Goal: Information Seeking & Learning: Learn about a topic

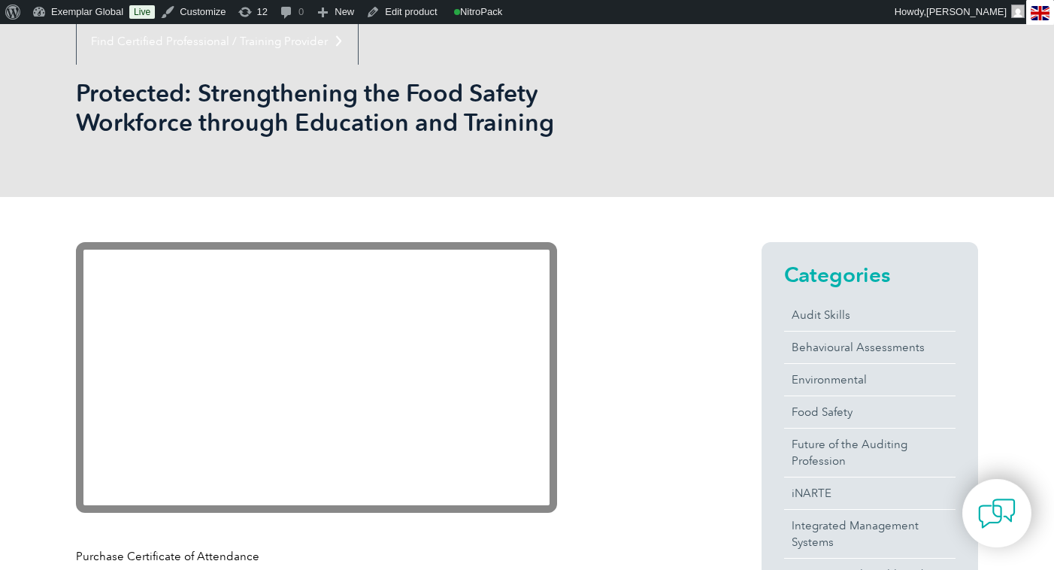
scroll to position [196, 0]
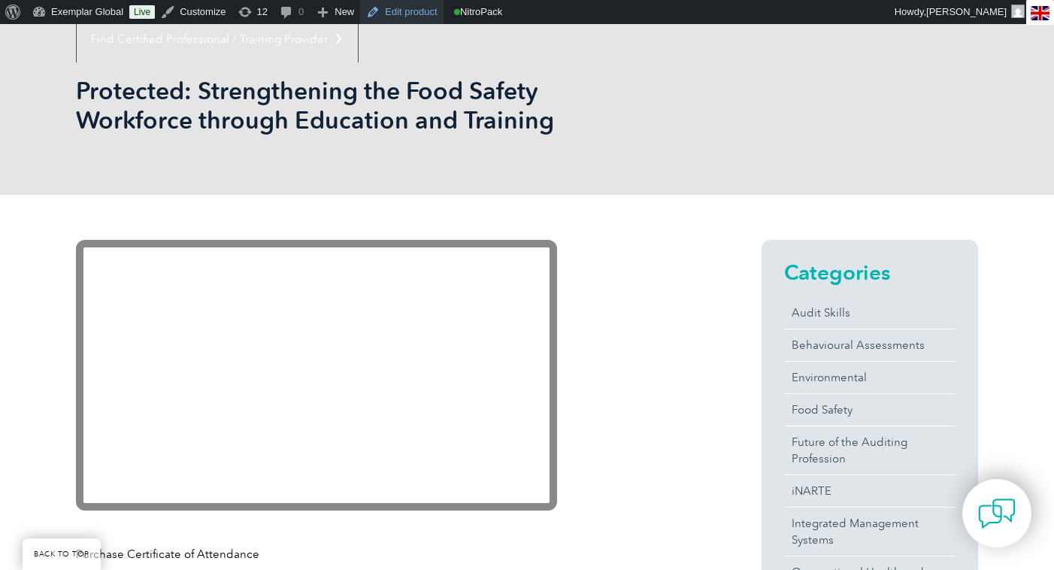
click at [397, 10] on link "Edit product" at bounding box center [401, 12] width 83 height 24
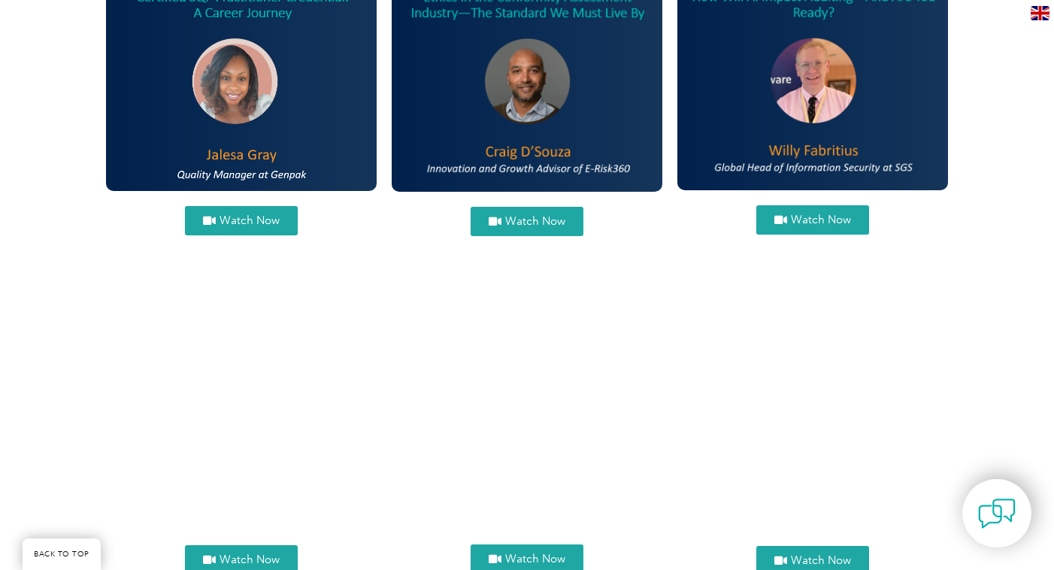
scroll to position [1043, 0]
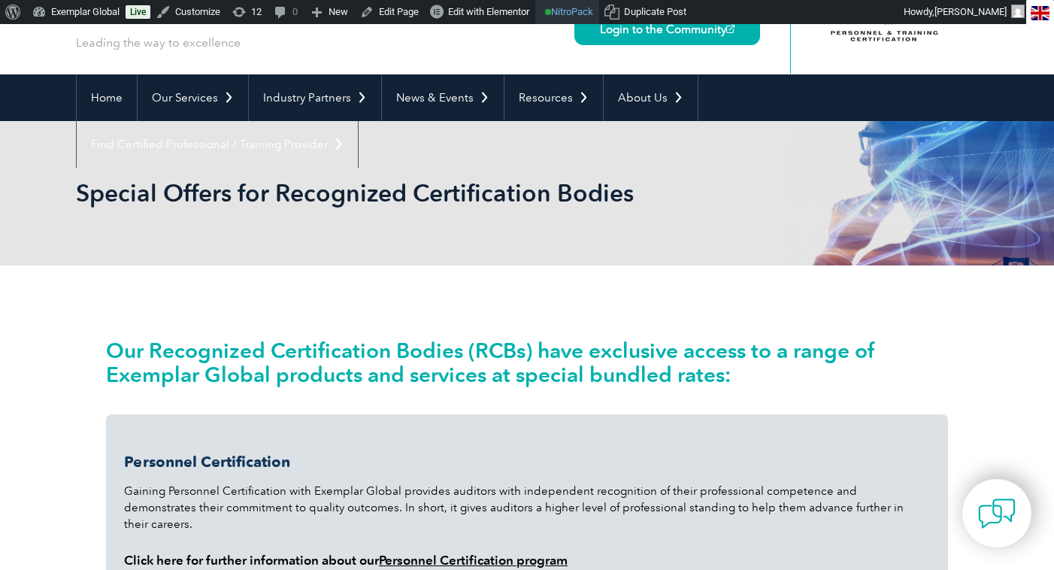
scroll to position [90, 0]
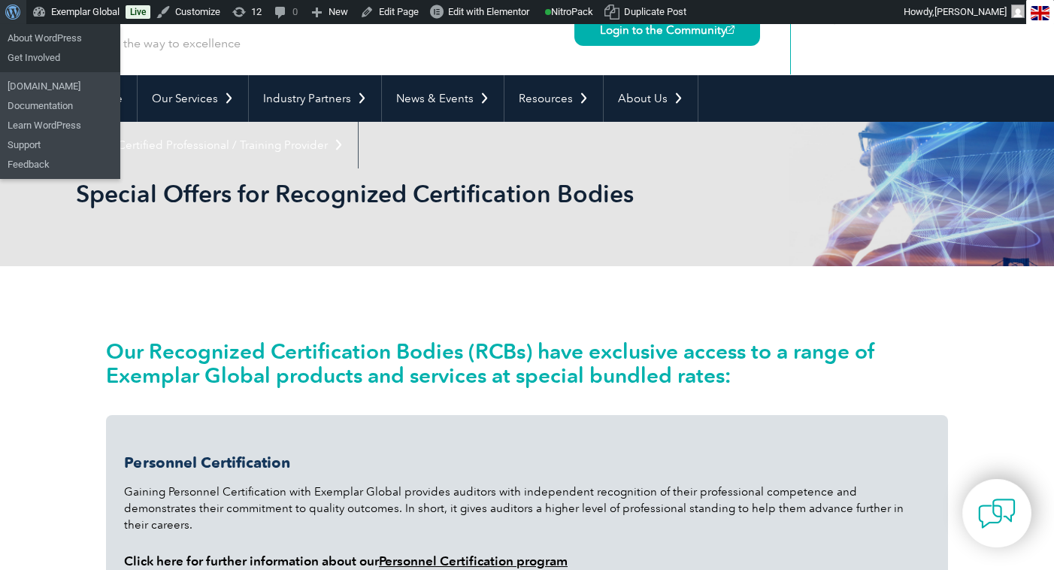
click at [6, 10] on span "Toolbar" at bounding box center [10, 10] width 11 height 21
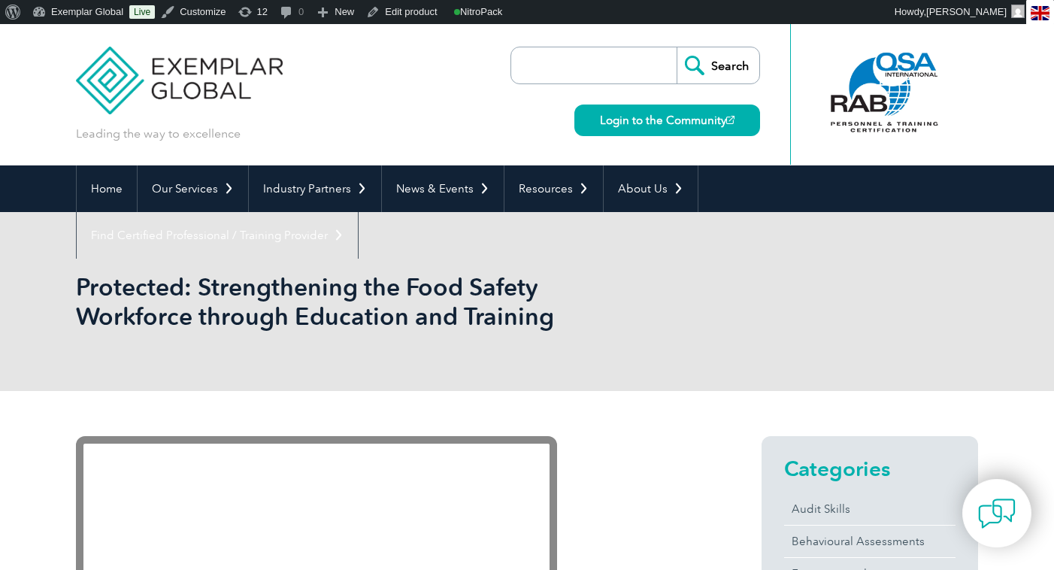
click at [588, 65] on input "search" at bounding box center [598, 65] width 158 height 36
type input "2025 expo"
click at [719, 66] on input "Search" at bounding box center [718, 65] width 83 height 36
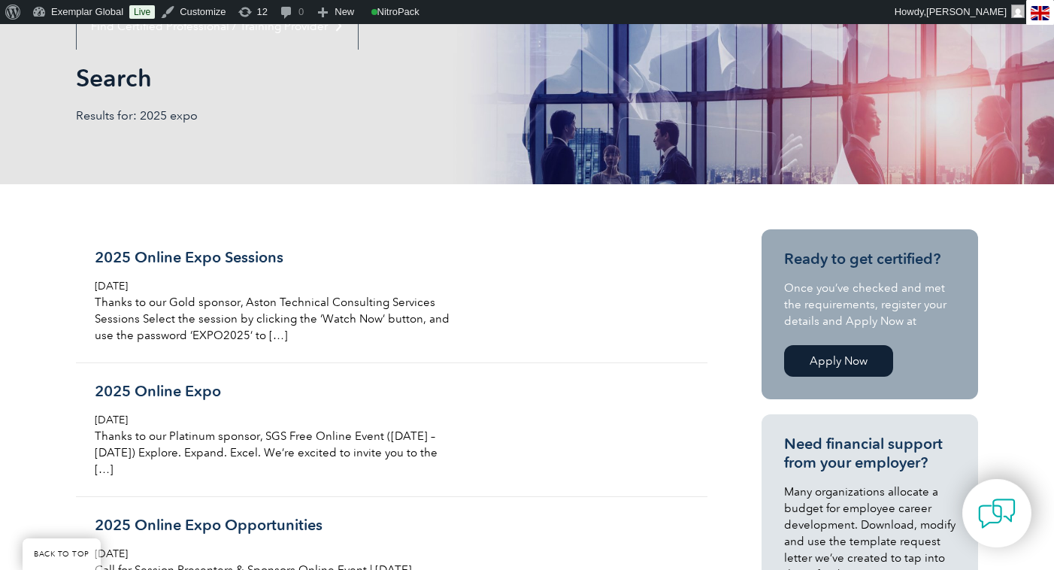
scroll to position [226, 0]
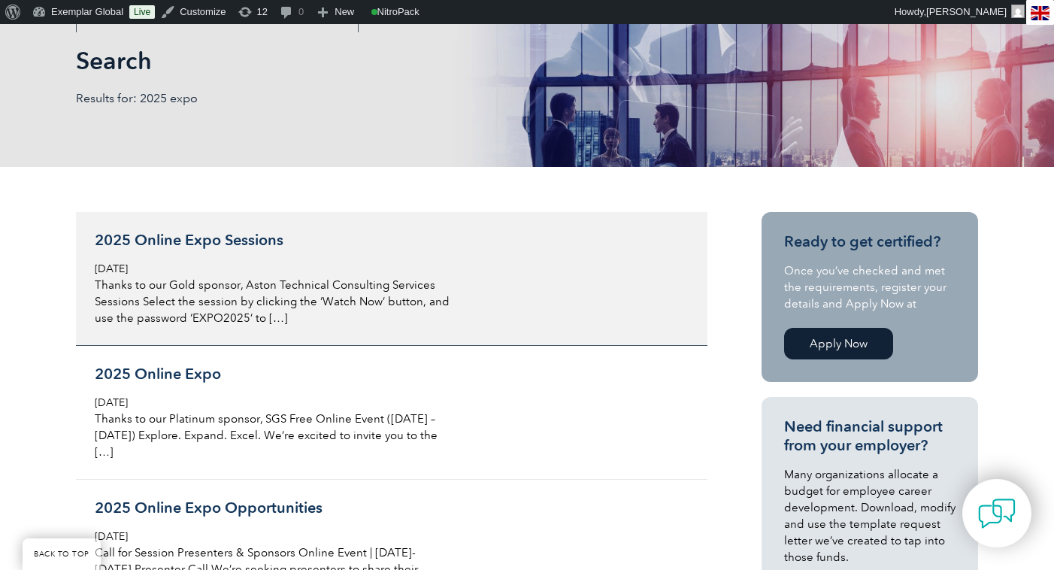
click at [202, 235] on h3 "2025 Online Expo Sessions" at bounding box center [273, 240] width 356 height 19
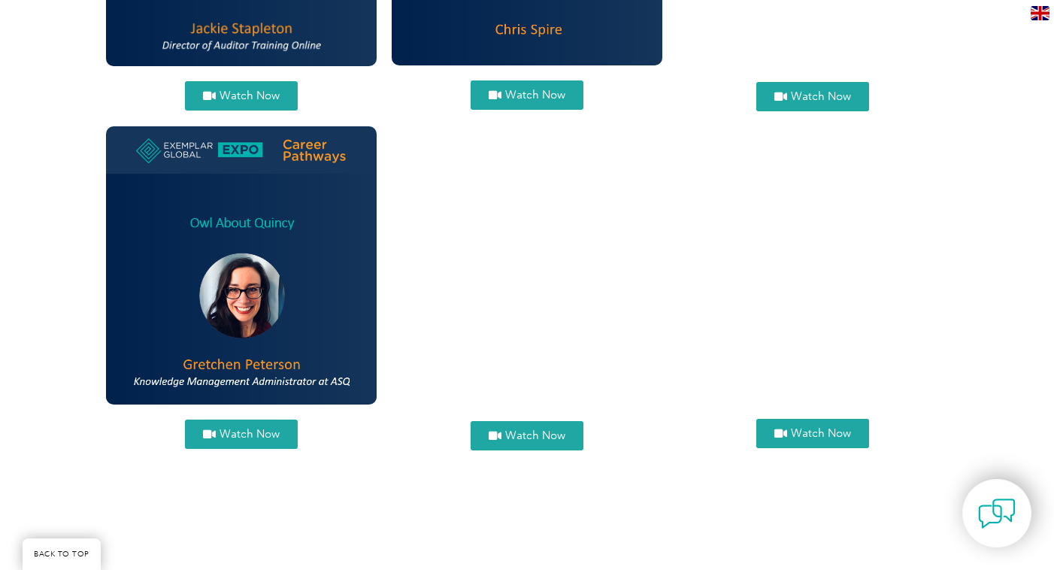
scroll to position [1581, 0]
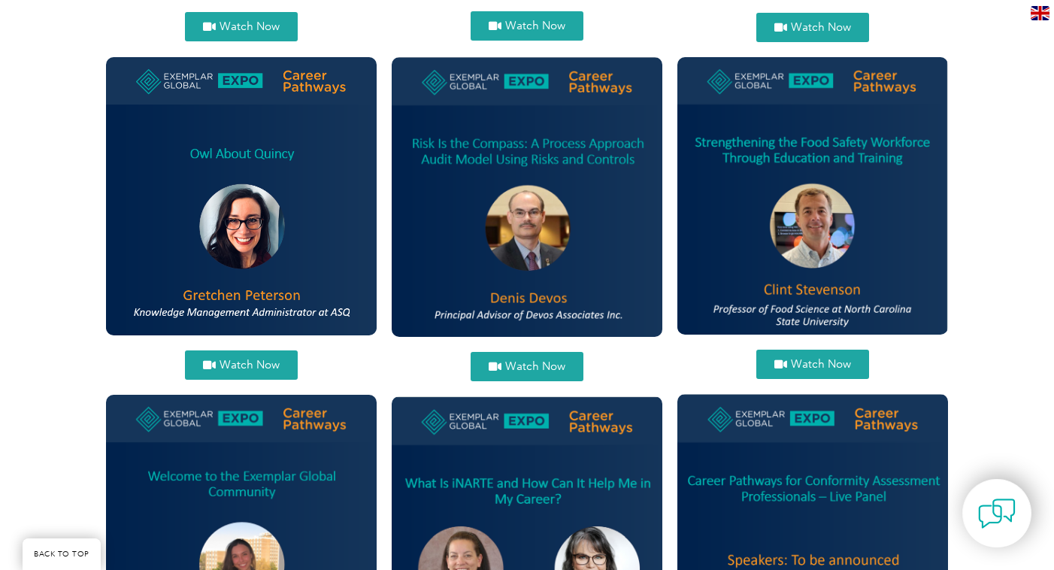
click at [822, 370] on span "Watch Now" at bounding box center [821, 364] width 60 height 11
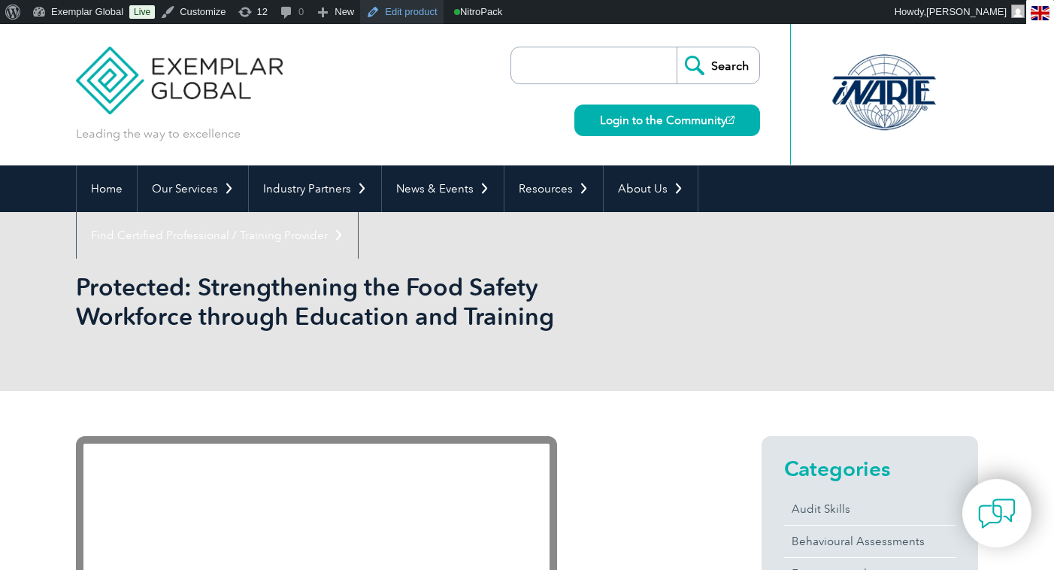
click at [404, 14] on link "Edit product" at bounding box center [401, 12] width 83 height 24
click at [404, 12] on link "Edit product" at bounding box center [401, 12] width 83 height 24
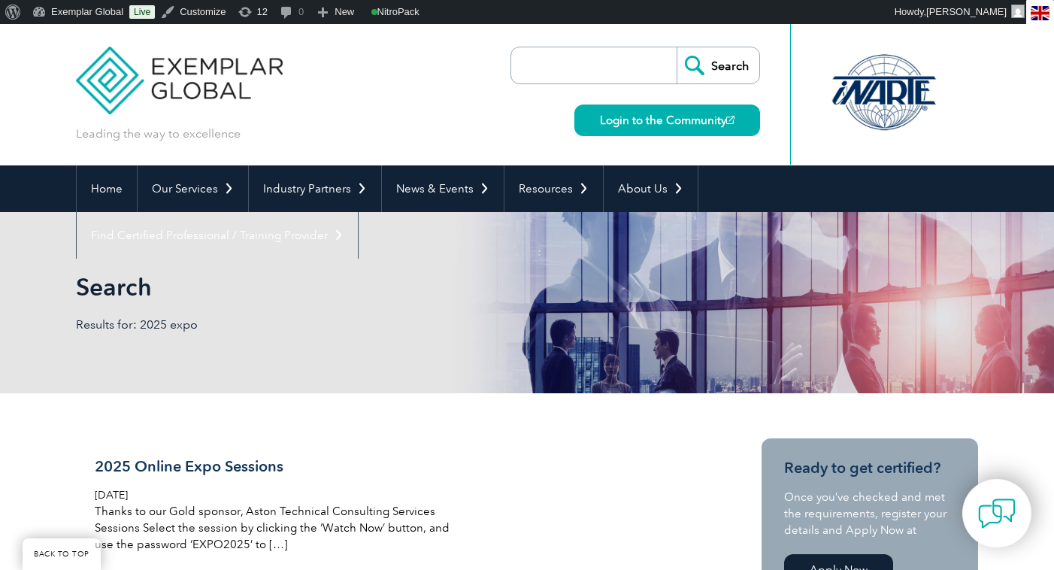
scroll to position [226, 0]
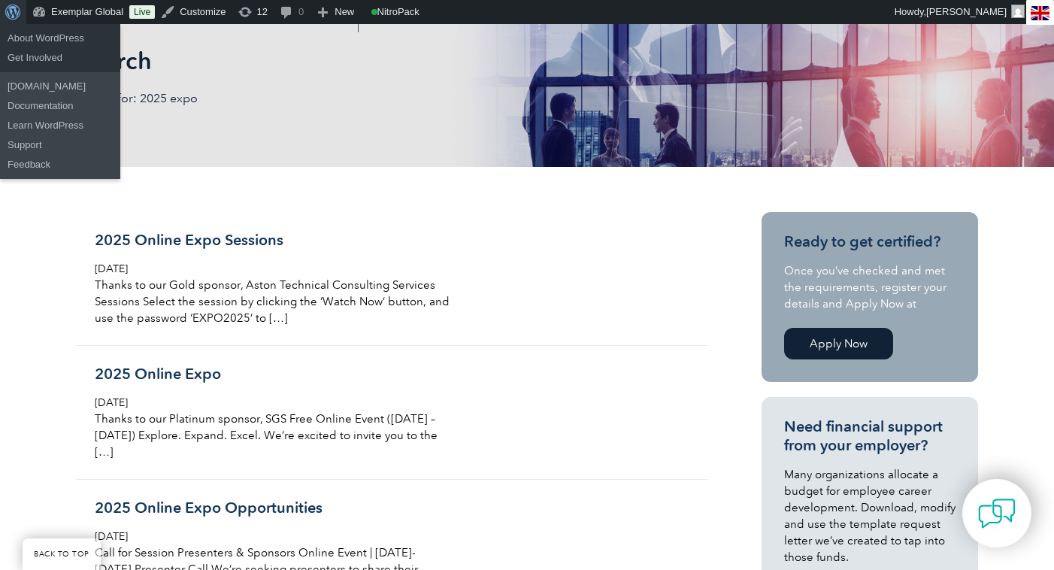
click at [17, 15] on span "Toolbar" at bounding box center [10, 10] width 11 height 21
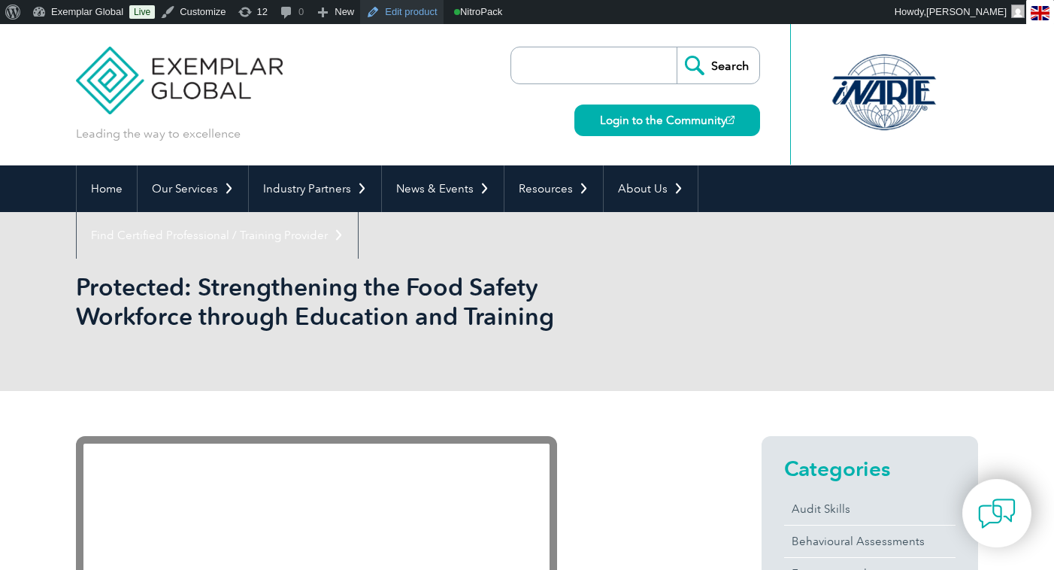
click at [398, 12] on link "Edit product" at bounding box center [401, 12] width 83 height 24
click at [413, 14] on link "Edit product" at bounding box center [401, 12] width 83 height 24
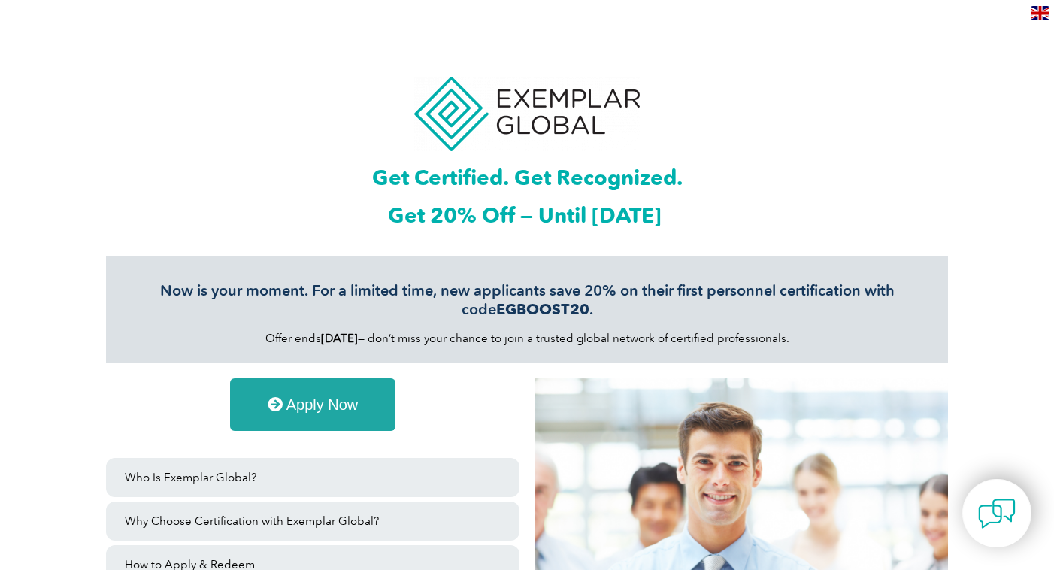
click at [329, 334] on b "[DATE]" at bounding box center [339, 339] width 37 height 14
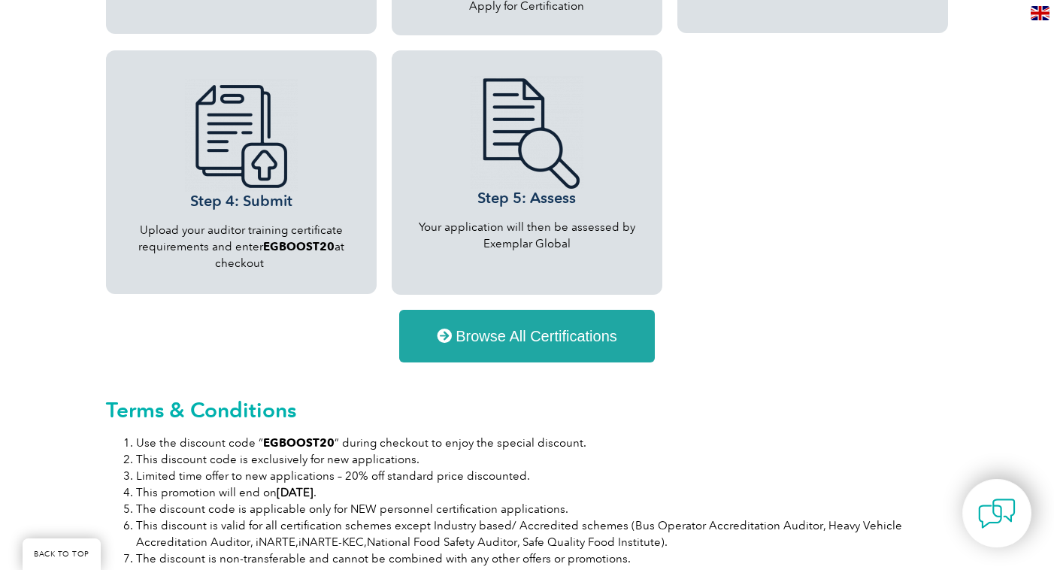
scroll to position [1632, 0]
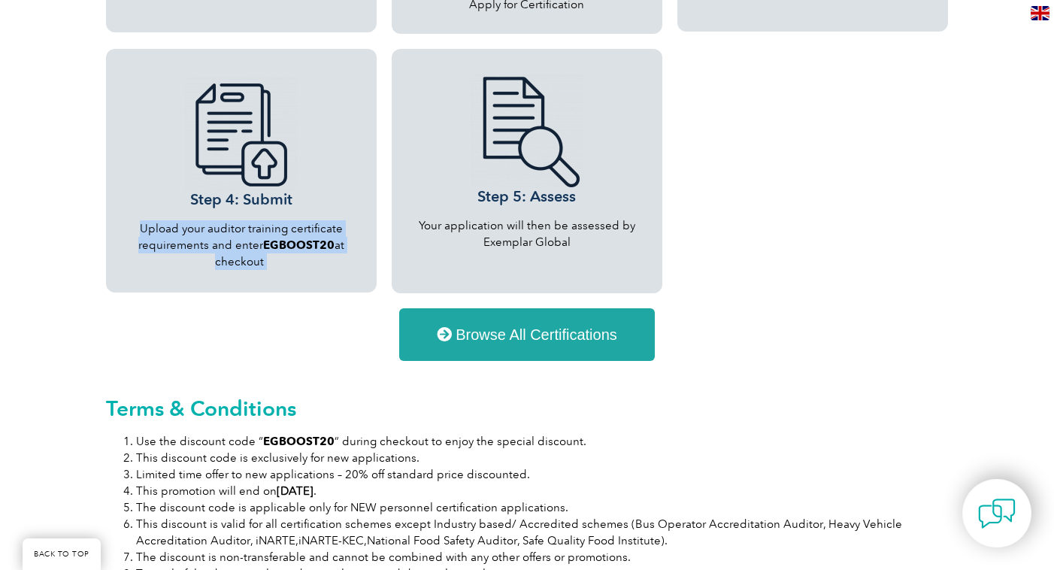
drag, startPoint x: 289, startPoint y: 265, endPoint x: 141, endPoint y: 227, distance: 152.8
click at [141, 227] on p "Upload your auditor training certificate requirements and e nter EGBOOST20 at c…" at bounding box center [241, 245] width 254 height 50
copy p "Upload your auditor training certificate requirements and e nter EGBOOST20 at c…"
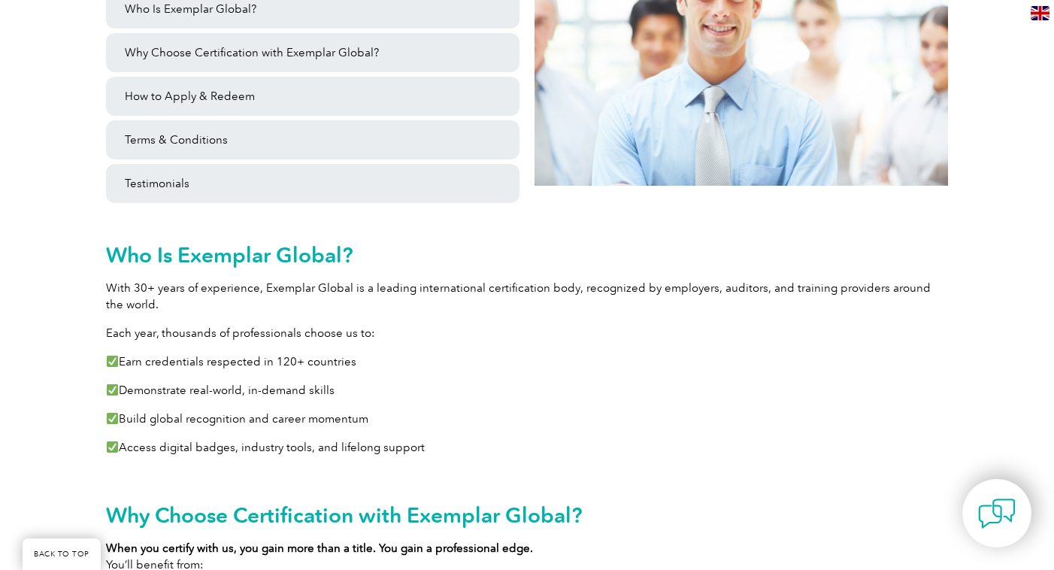
scroll to position [500, 0]
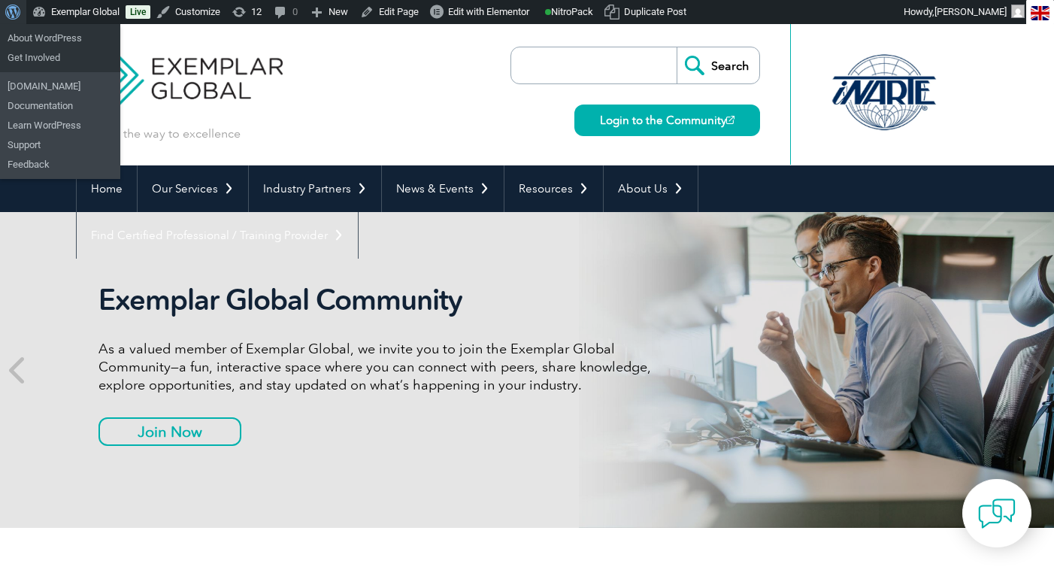
click at [17, 13] on span "Toolbar" at bounding box center [10, 10] width 11 height 21
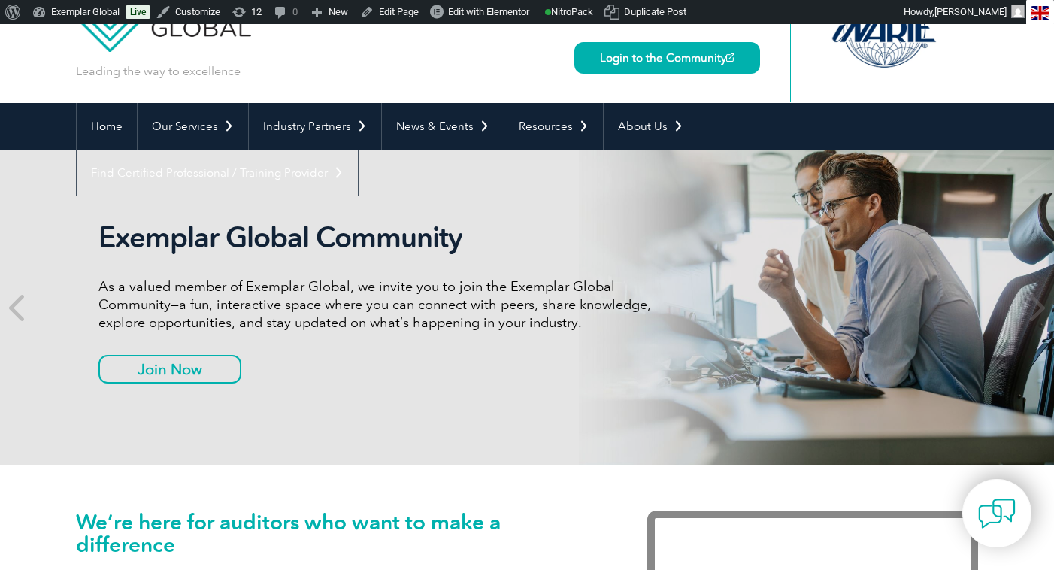
scroll to position [48, 0]
